Goal: Task Accomplishment & Management: Use online tool/utility

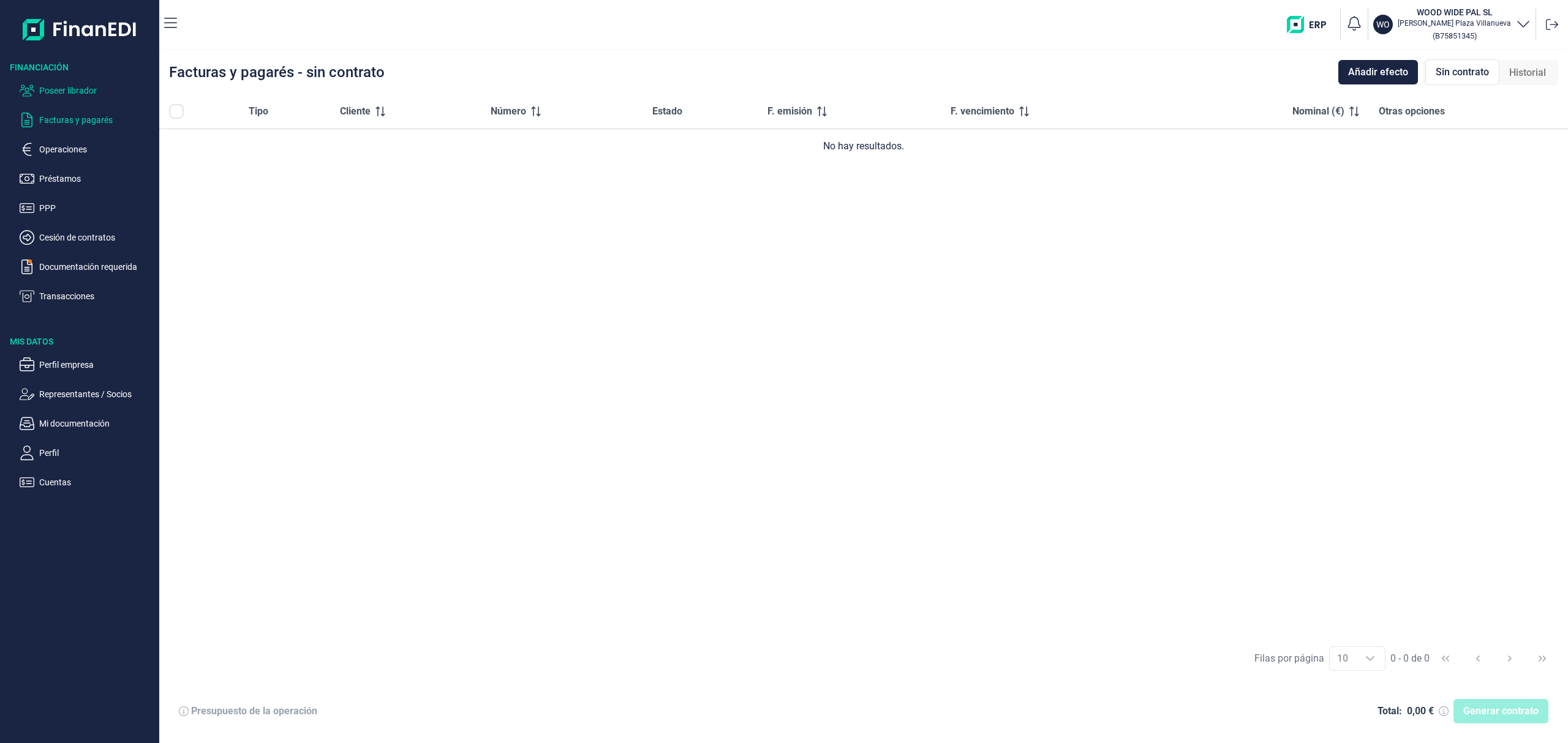
click at [100, 89] on p "Poseer librador" at bounding box center [97, 91] width 115 height 15
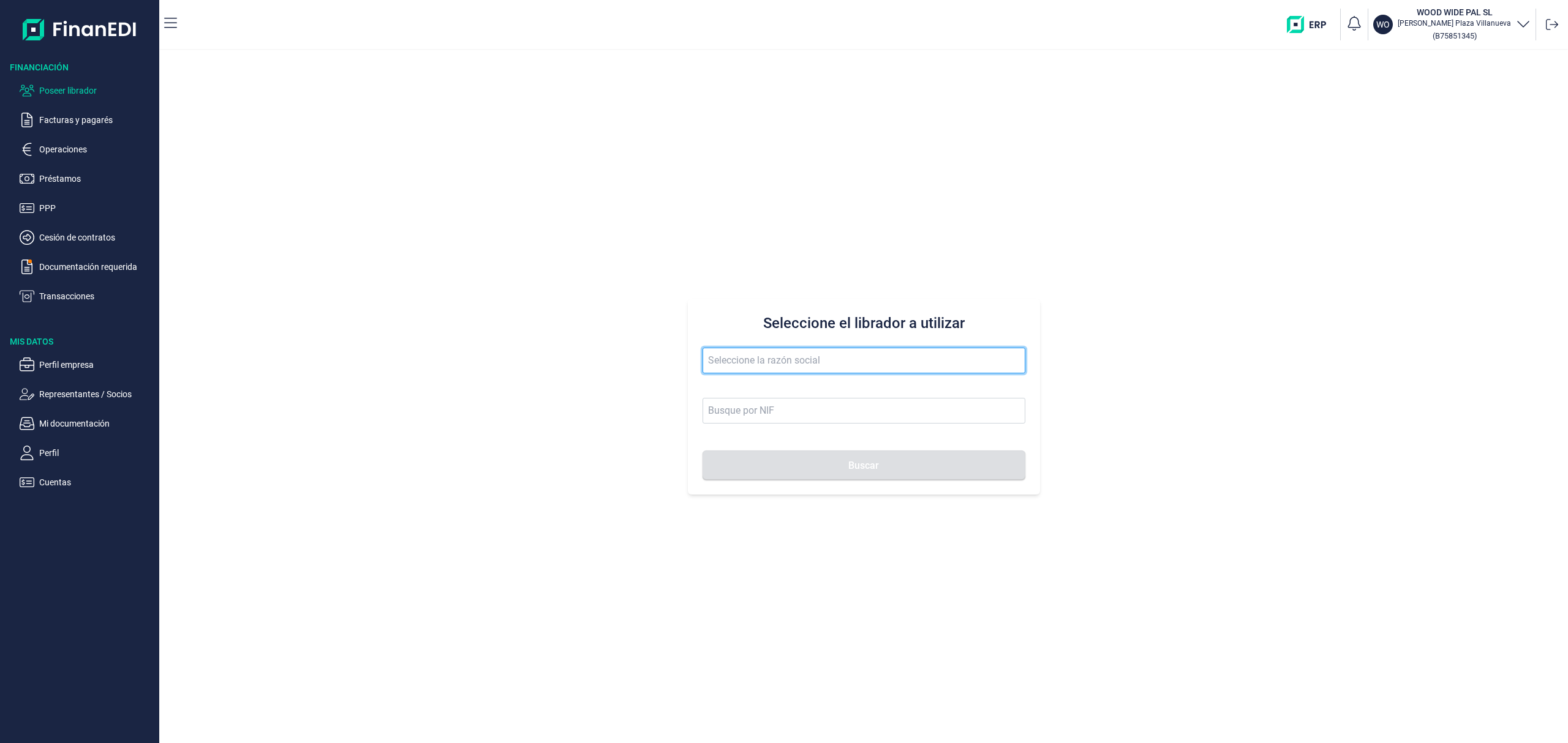
click at [773, 368] on input "text" at bounding box center [864, 360] width 323 height 26
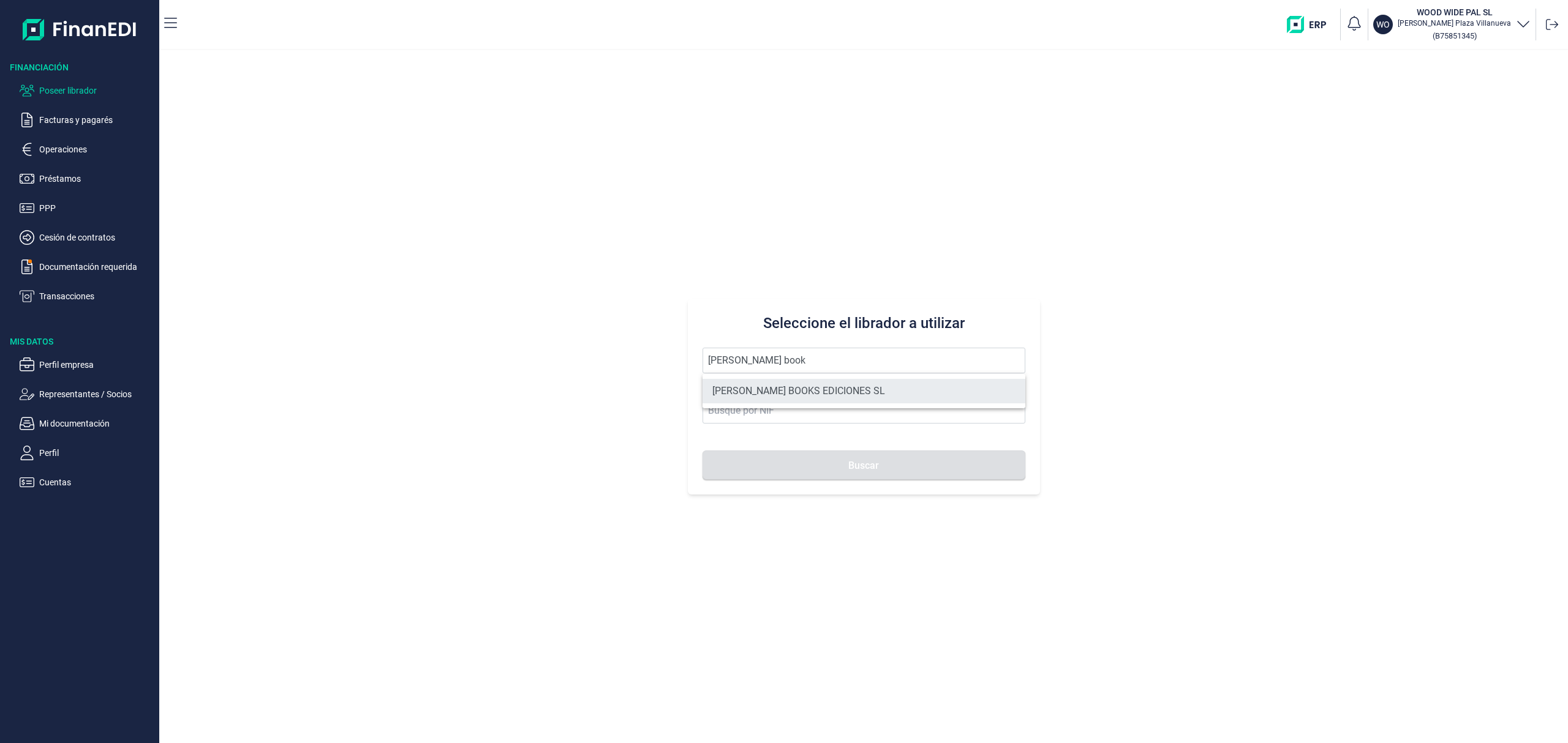
click at [791, 394] on li "[PERSON_NAME] BOOKS EDICIONES SL" at bounding box center [864, 391] width 323 height 24
type input "[PERSON_NAME] BOOKS EDICIONES SL"
type input "B96170998"
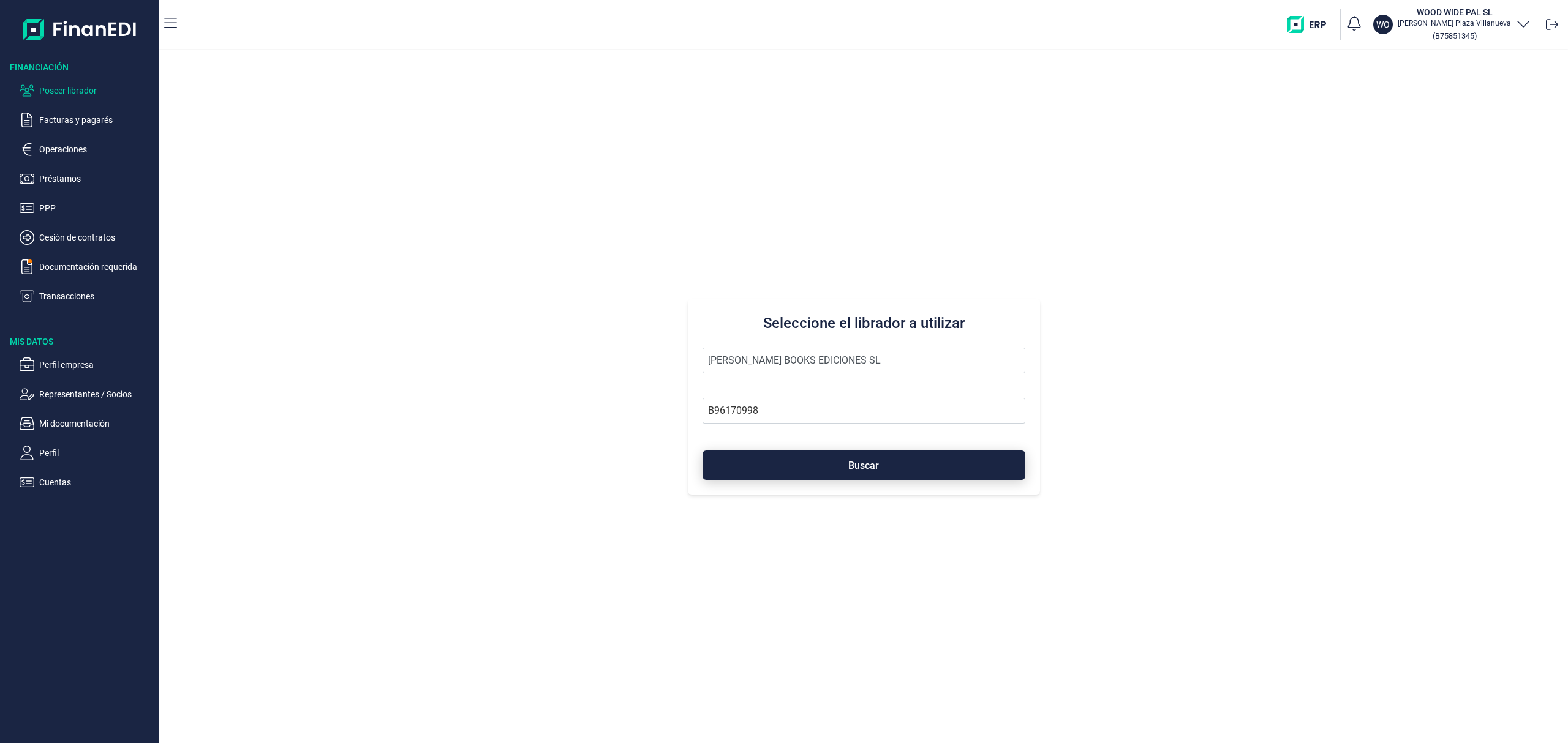
click at [805, 469] on button "Buscar" at bounding box center [864, 465] width 323 height 29
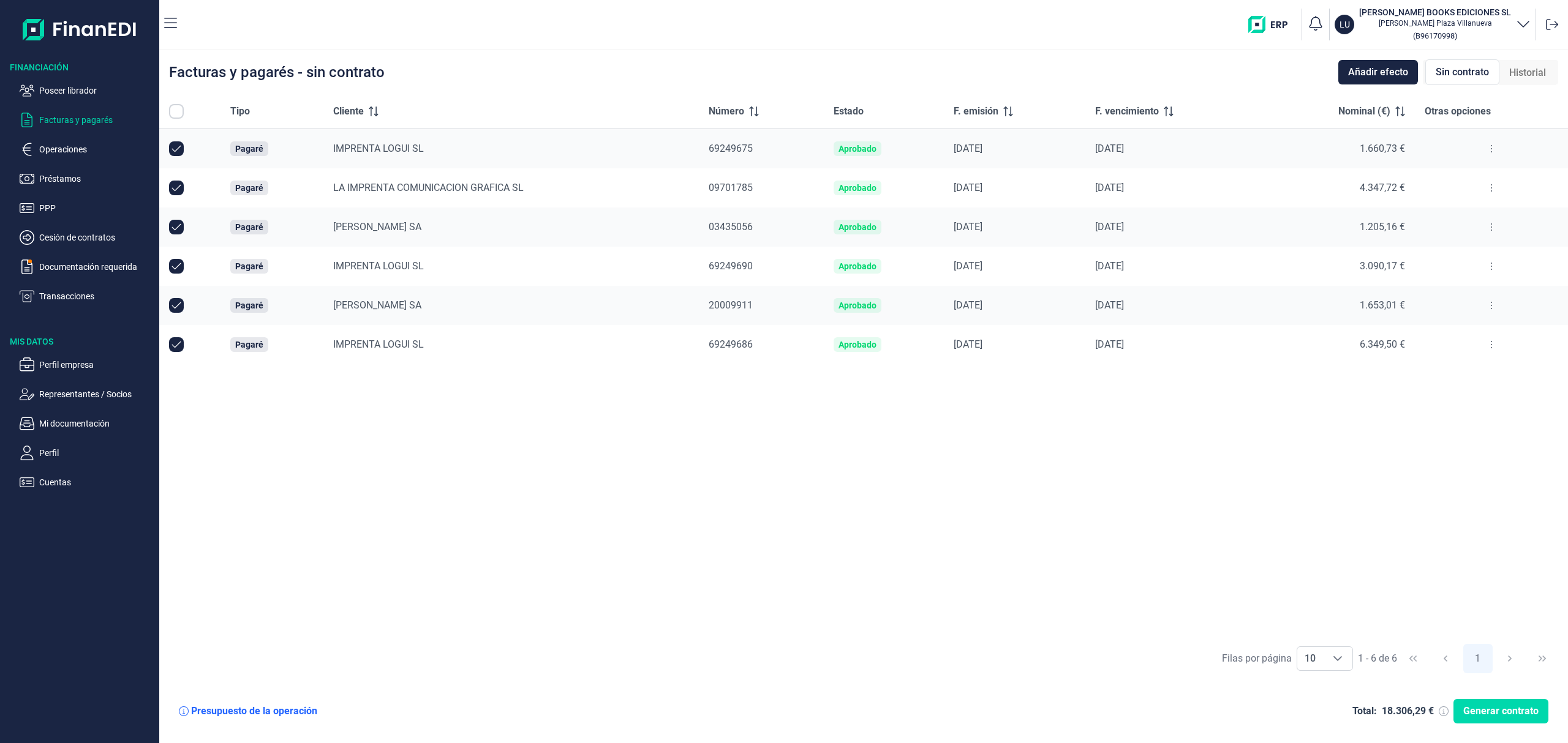
checkbox input "true"
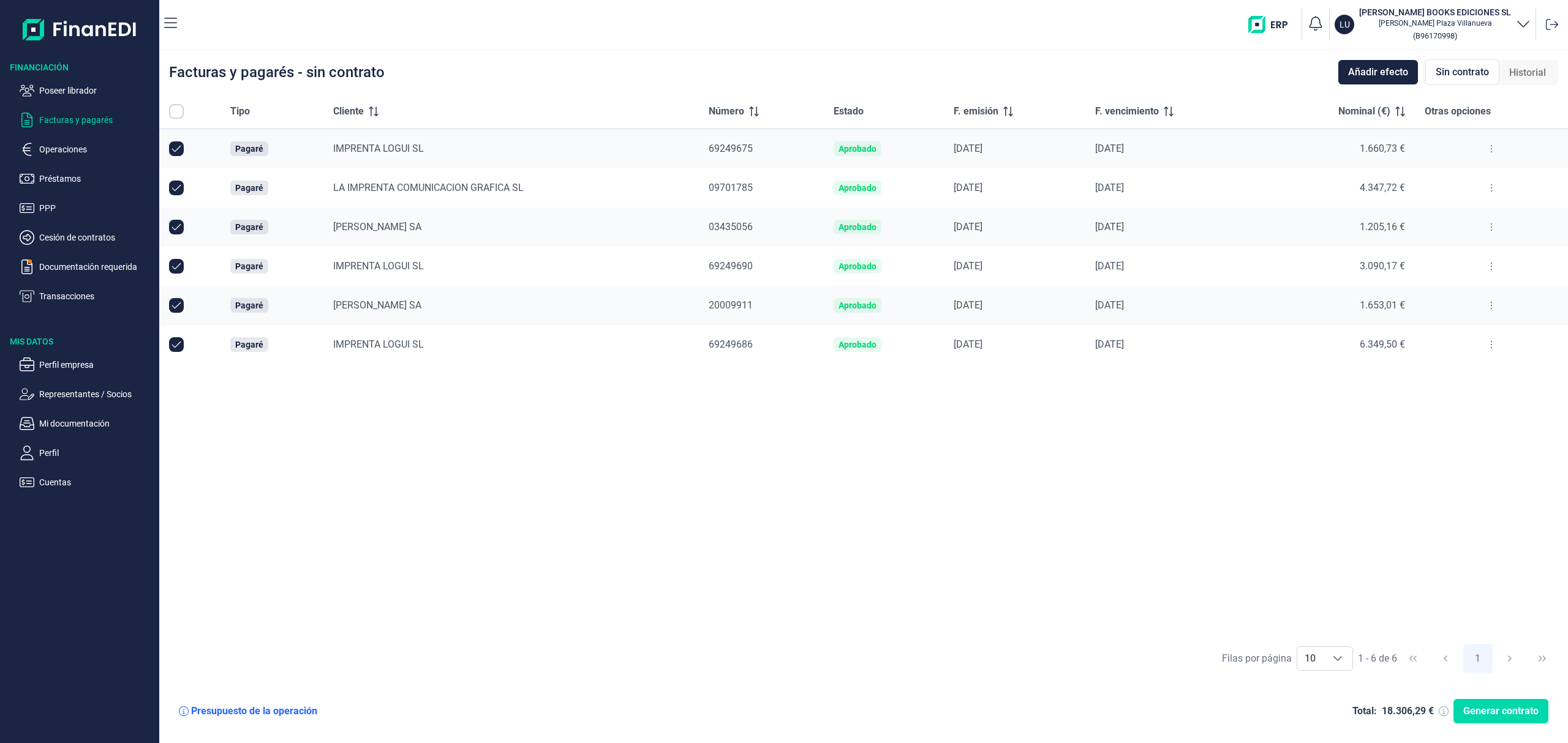
checkbox input "true"
click at [1491, 706] on span "Generar contrato" at bounding box center [1501, 711] width 75 height 15
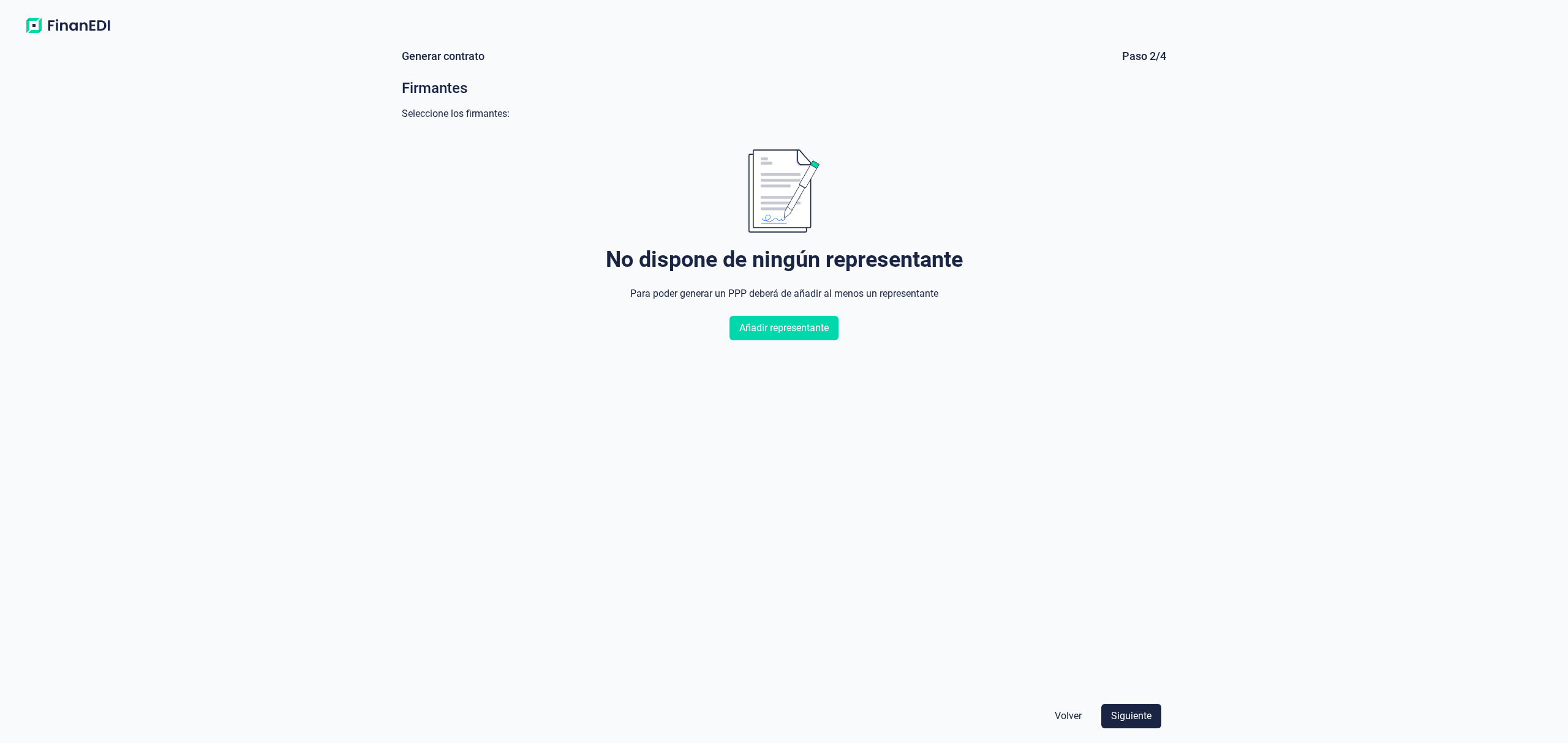
click at [1060, 716] on span "Volver" at bounding box center [1068, 716] width 27 height 15
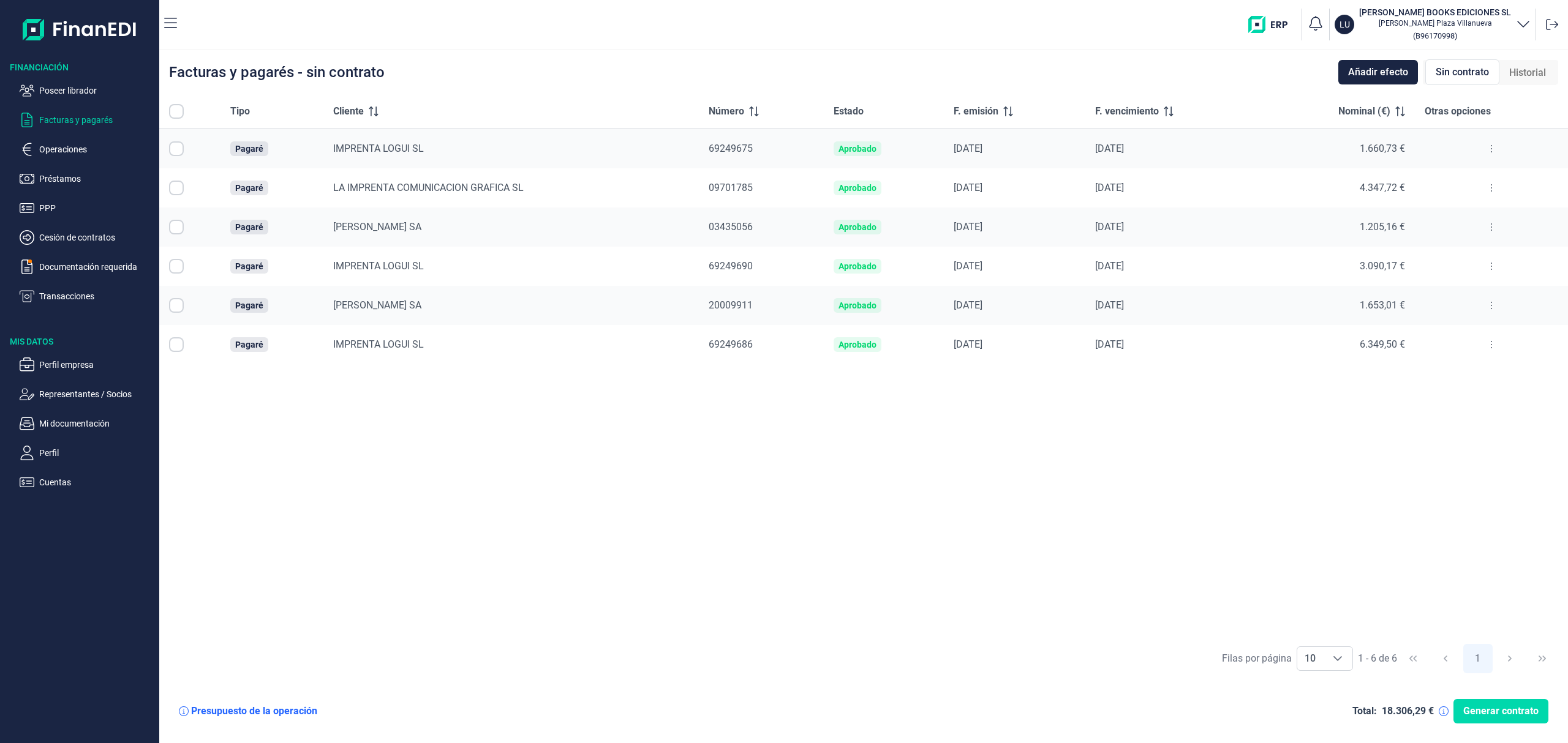
checkbox input "true"
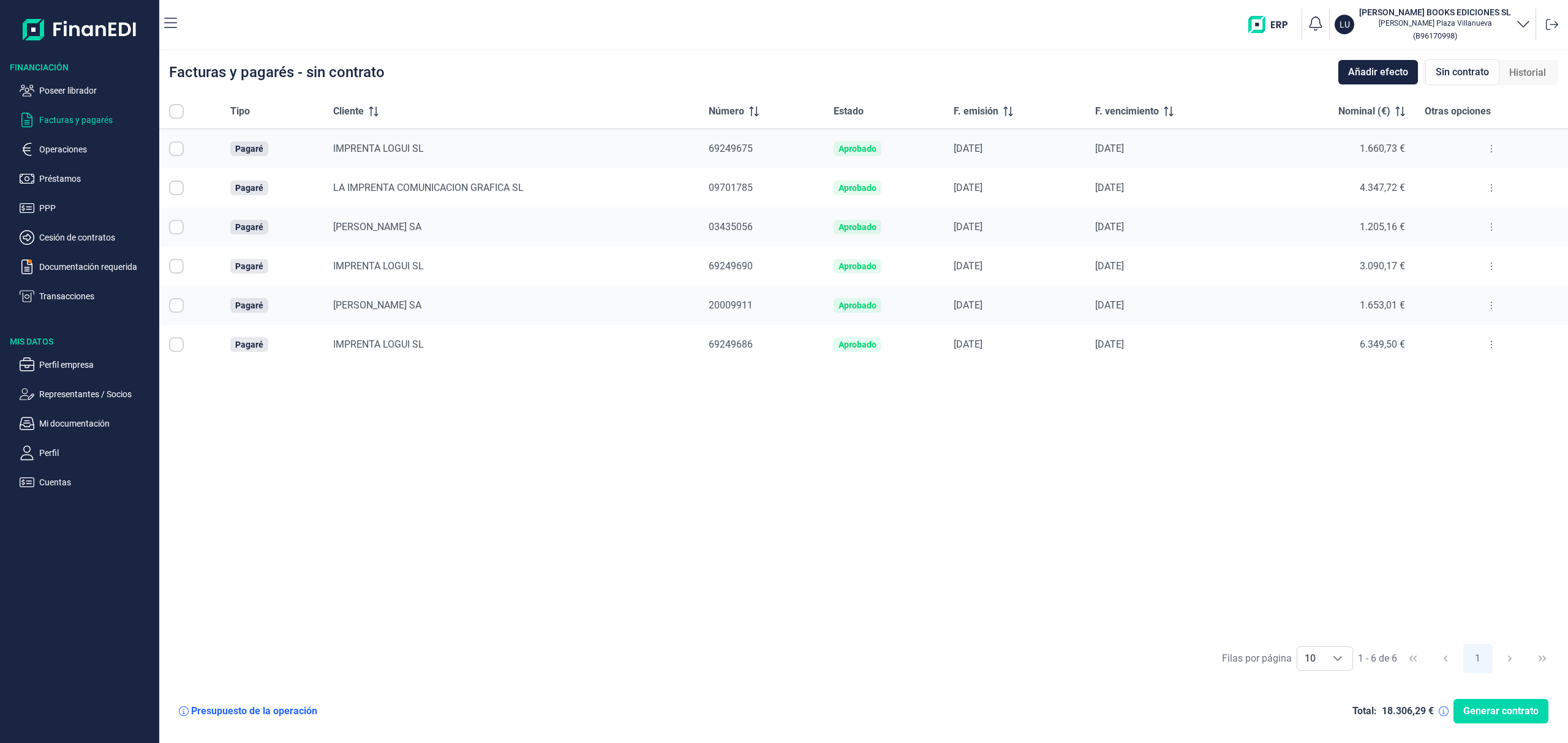
checkbox input "true"
